Goal: Transaction & Acquisition: Purchase product/service

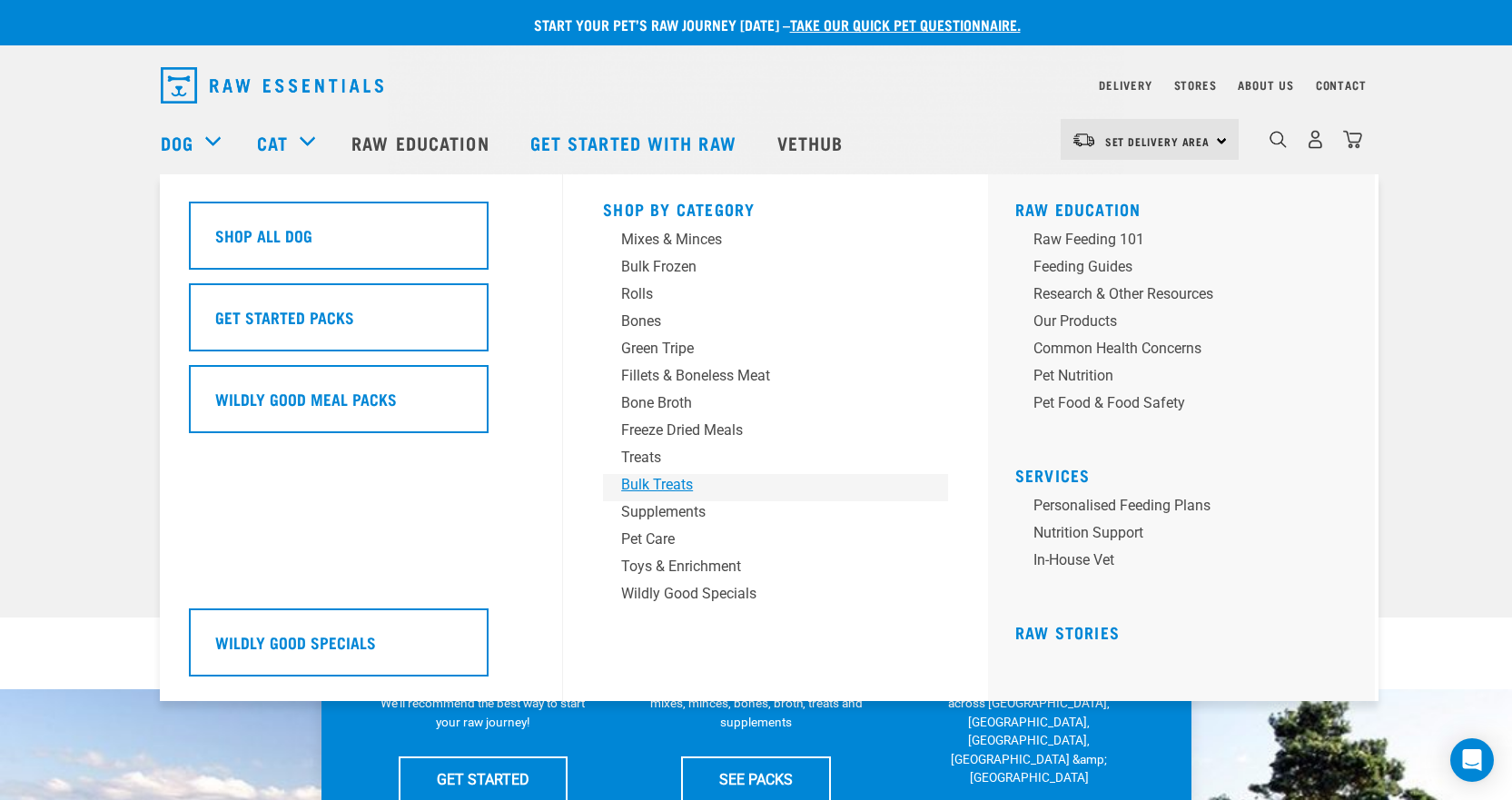
click at [662, 474] on div "Bulk Treats" at bounding box center [763, 485] width 283 height 22
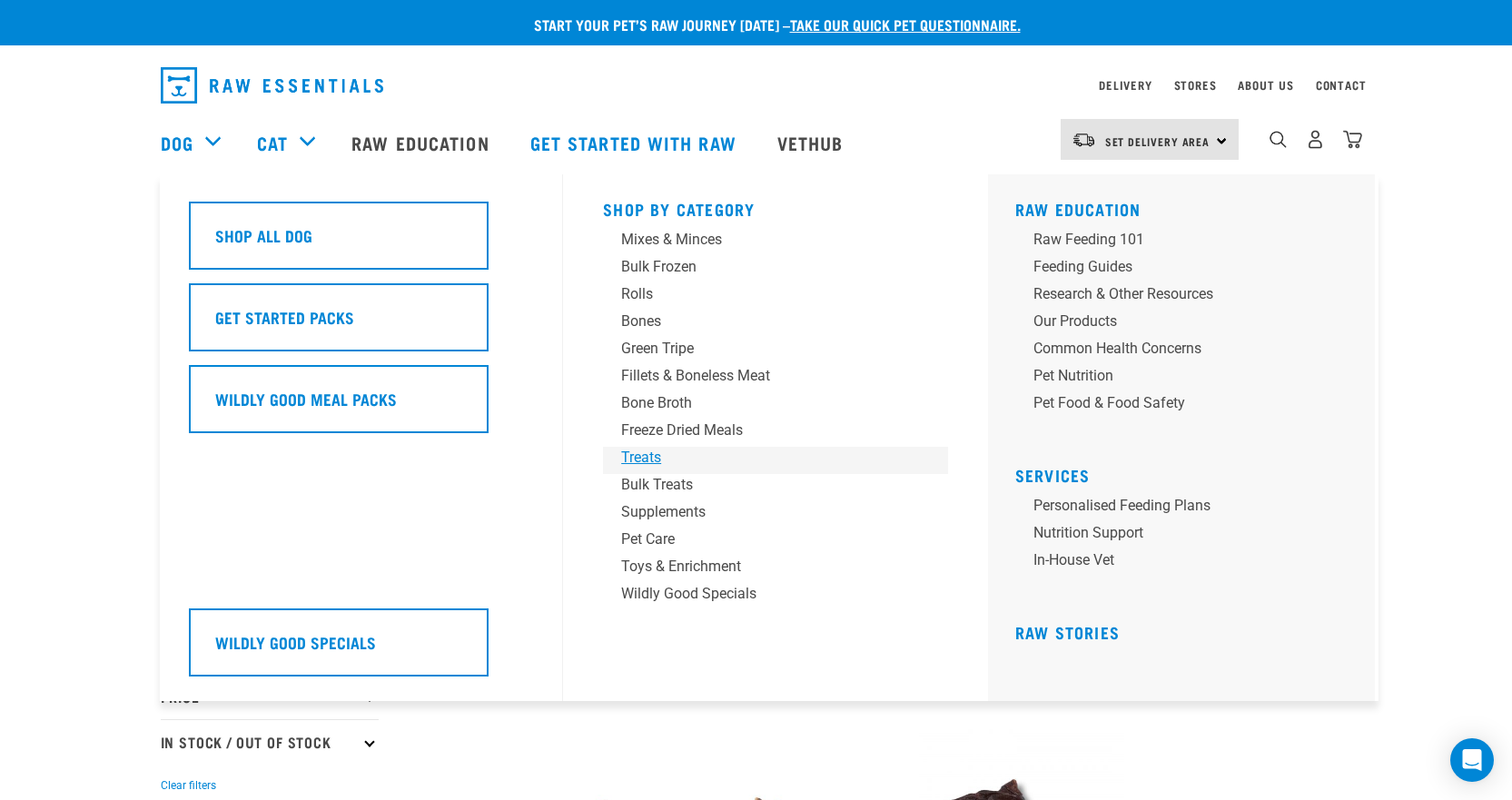
click at [658, 455] on div "Treats" at bounding box center [763, 457] width 283 height 22
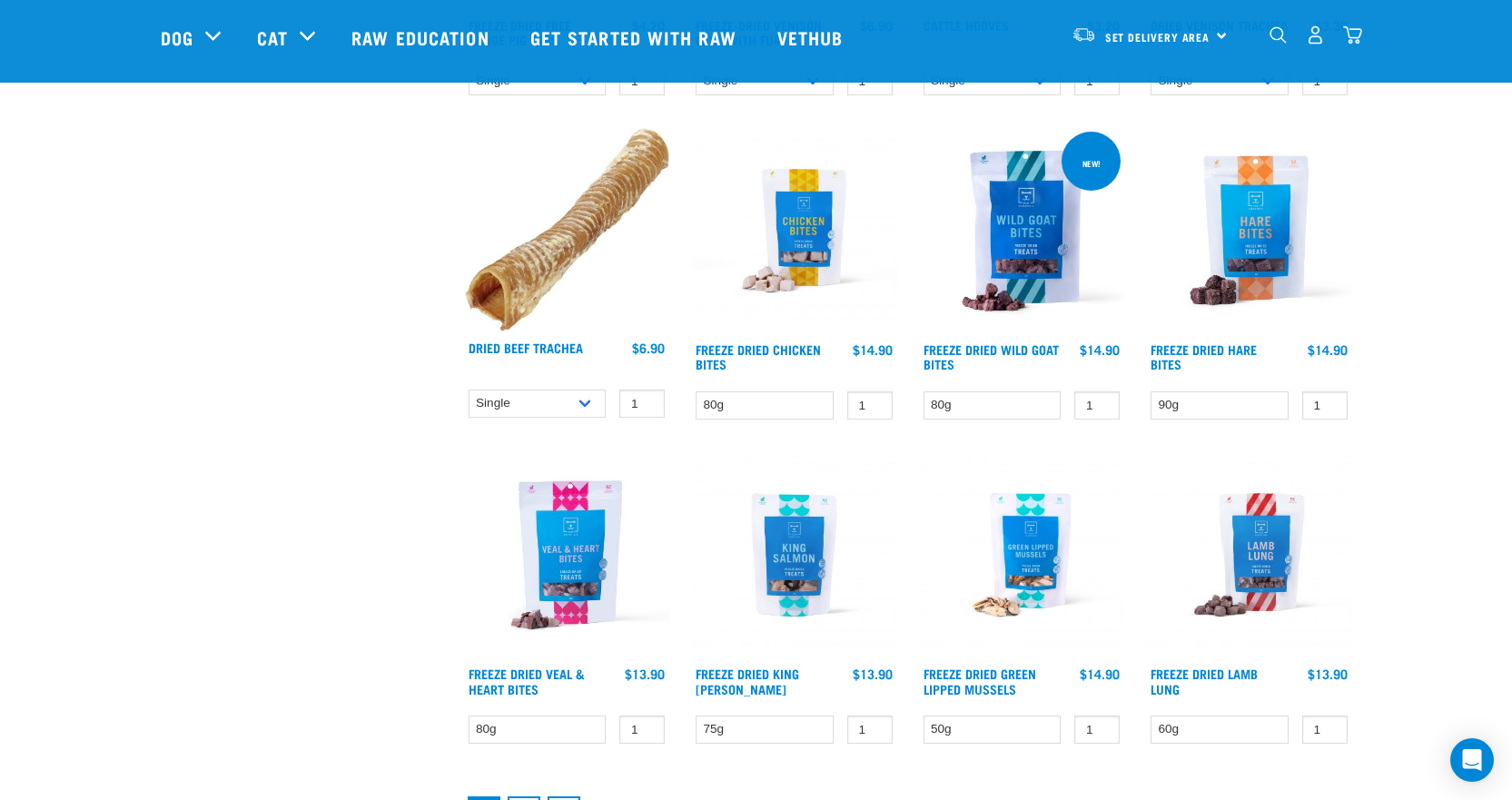
scroll to position [2269, 0]
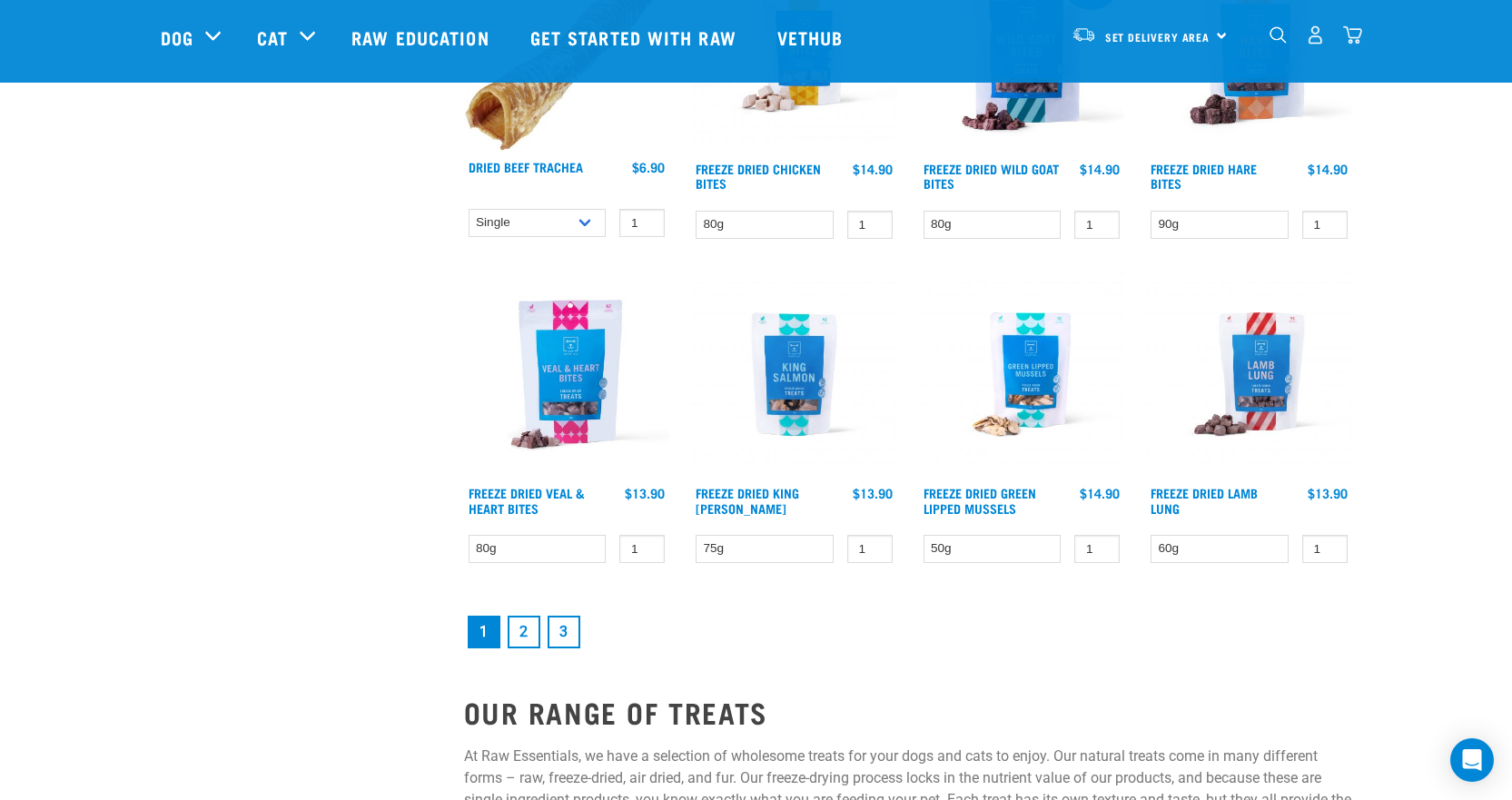
click at [514, 640] on link "2" at bounding box center [523, 631] width 32 height 32
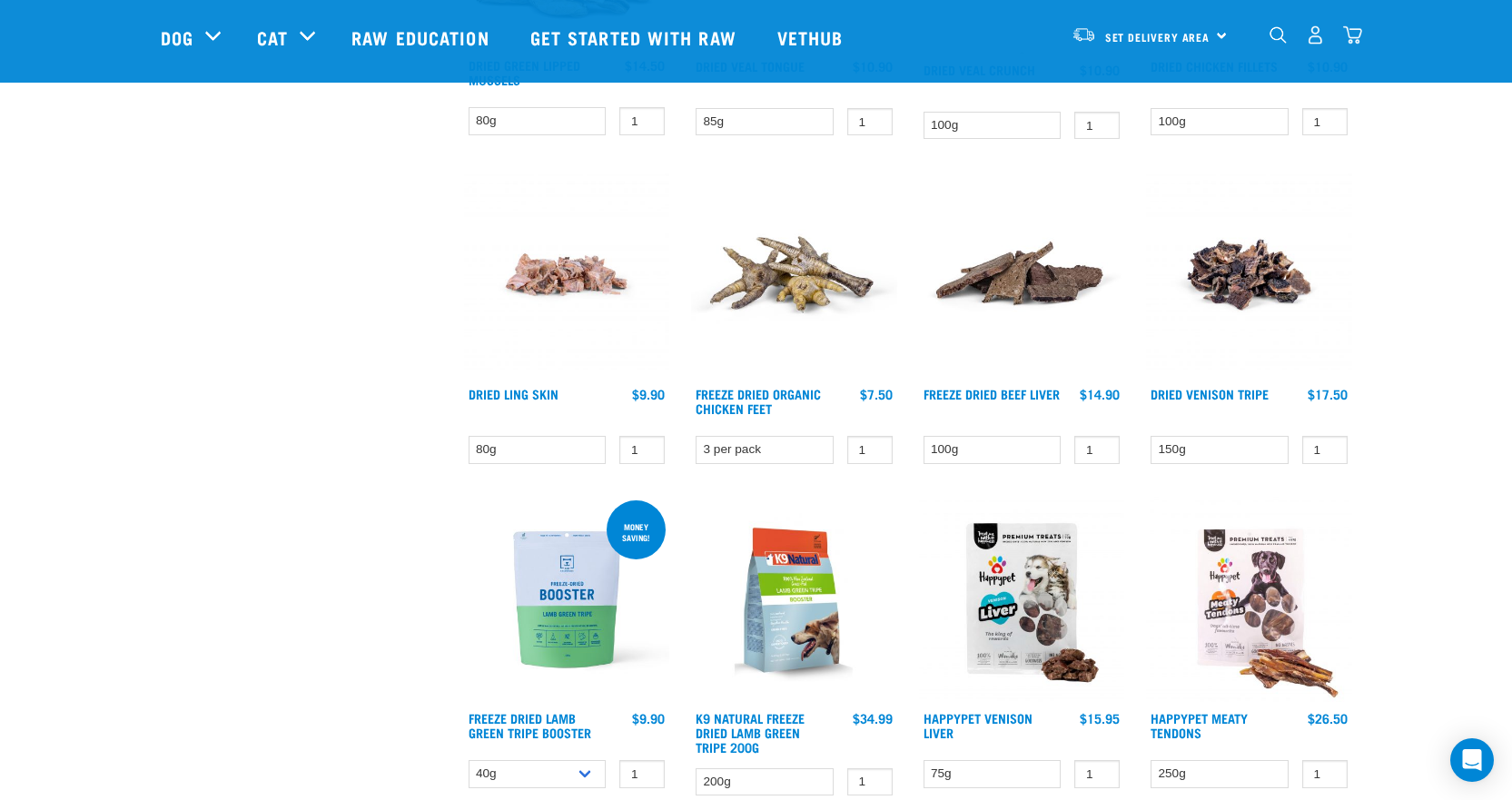
scroll to position [1089, 0]
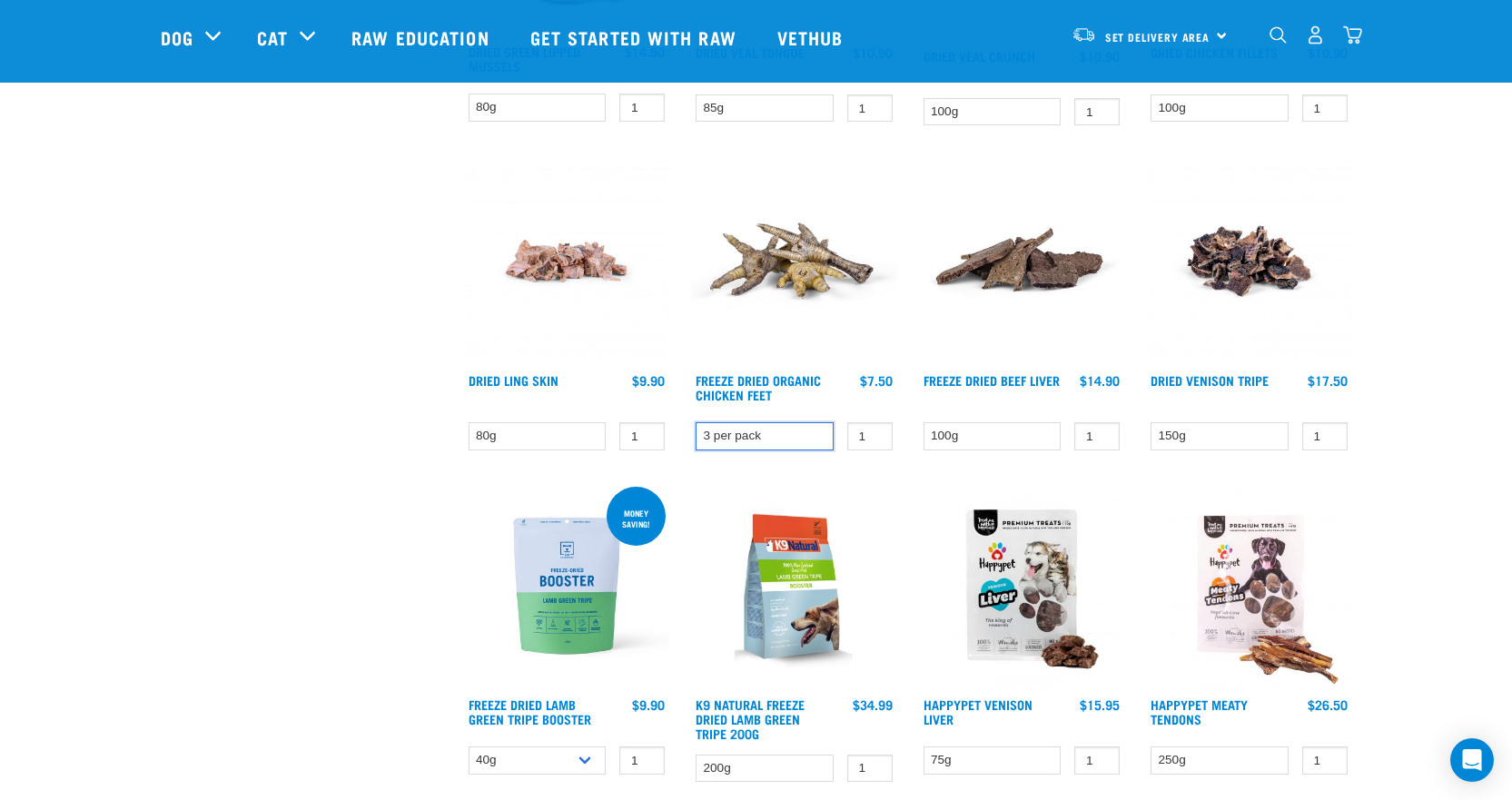
click at [785, 440] on select "3 per pack" at bounding box center [764, 435] width 138 height 29
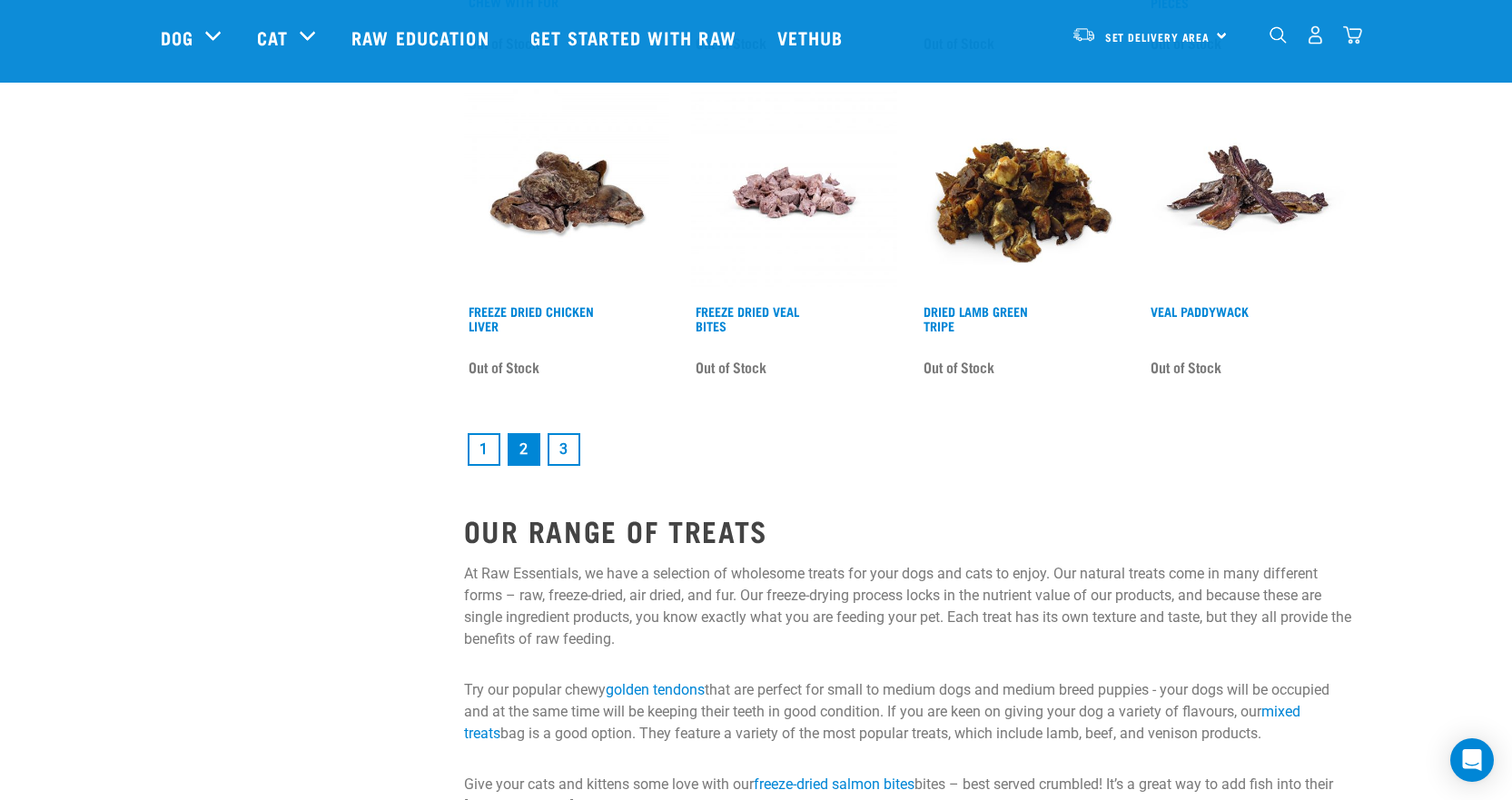
scroll to position [2360, 0]
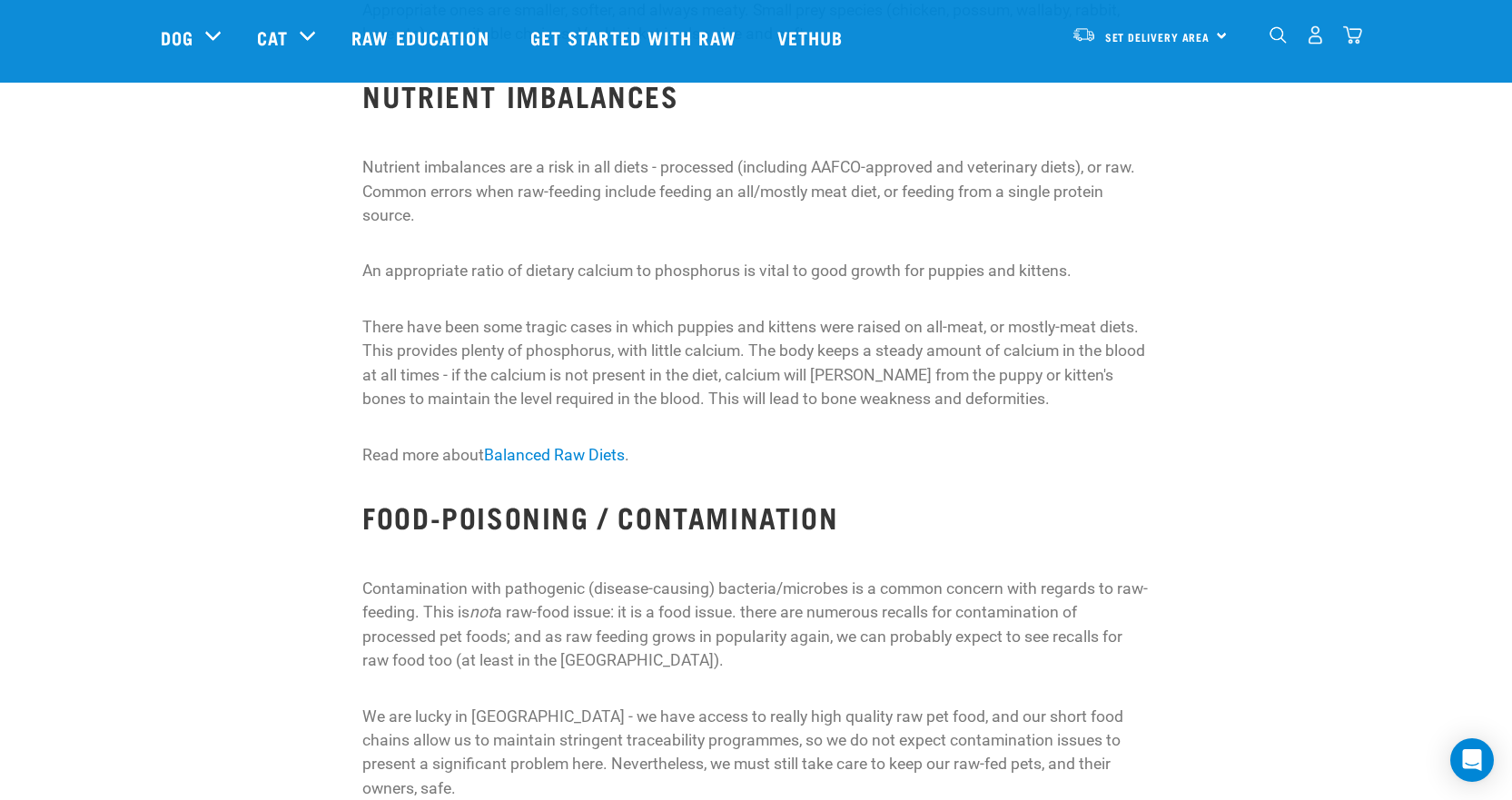
scroll to position [2087, 0]
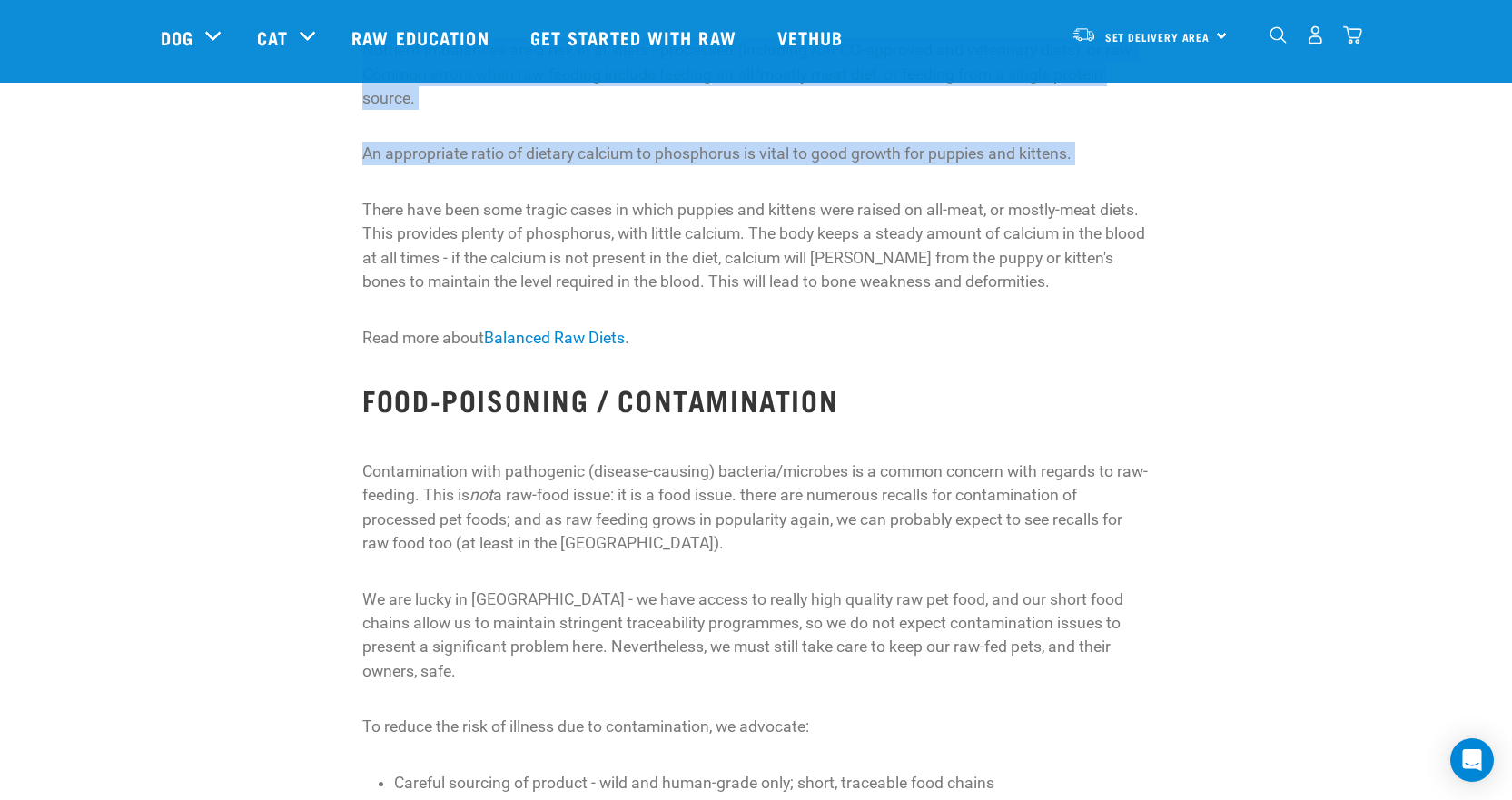
drag, startPoint x: 160, startPoint y: -73, endPoint x: 141, endPoint y: -34, distance: 43.4
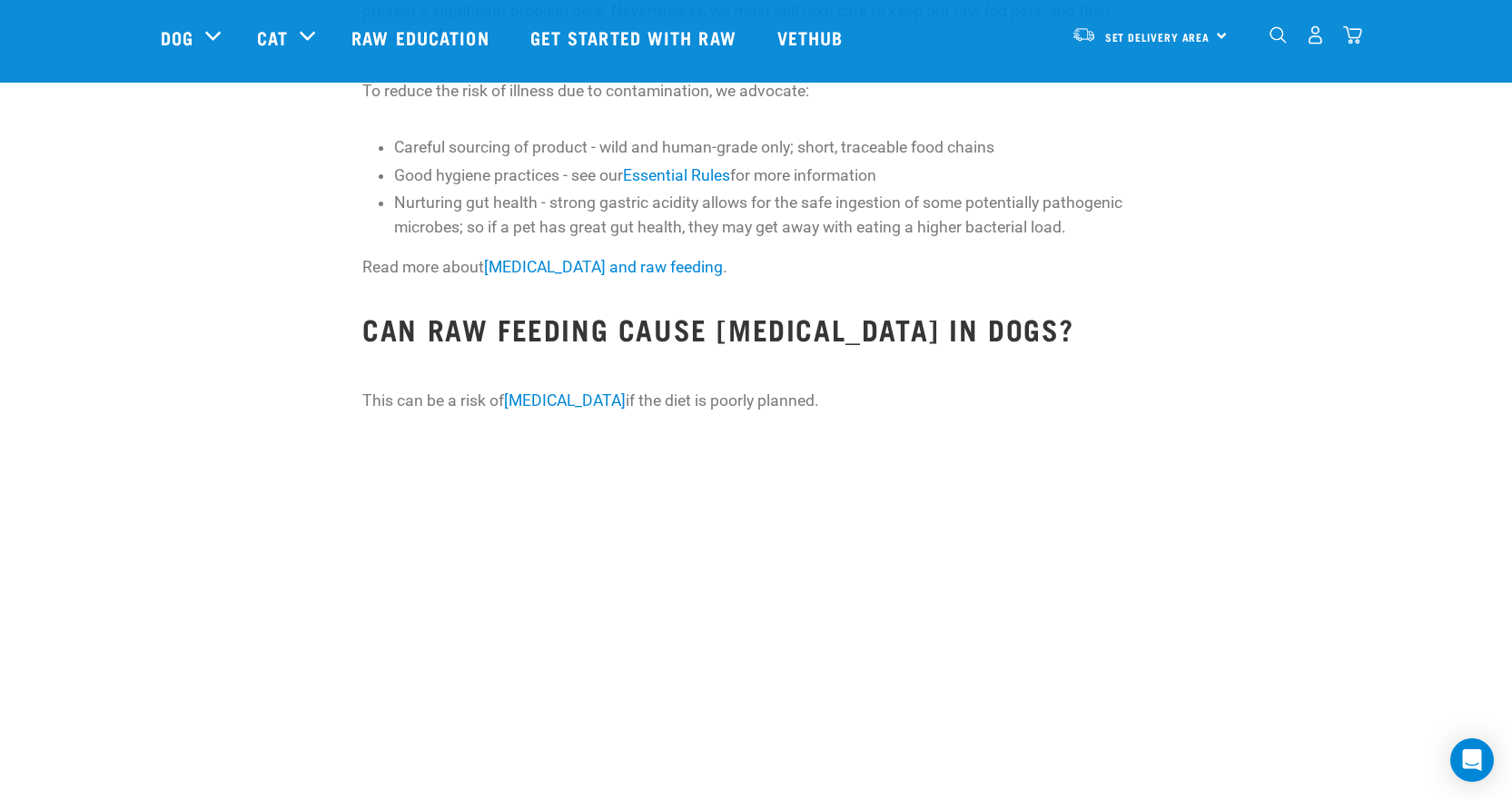
scroll to position [3086, 0]
